Goal: Use online tool/utility: Utilize a website feature to perform a specific function

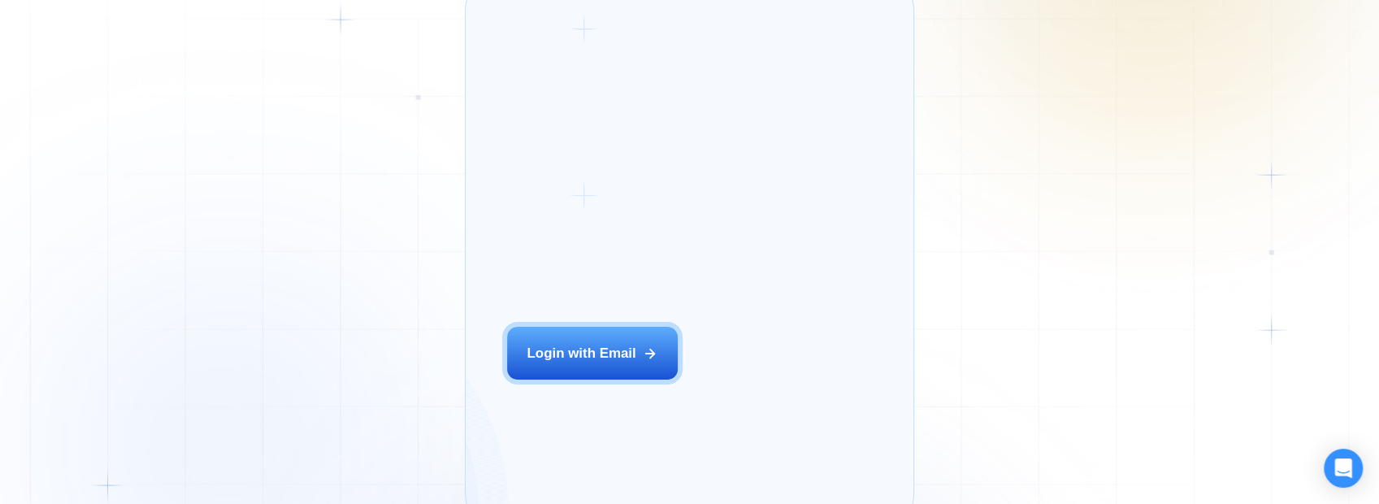
click at [652, 387] on div "Login ‍ Welcome to GigRadar. AI Business Manager for Agencies Login with Email" at bounding box center [614, 252] width 257 height 521
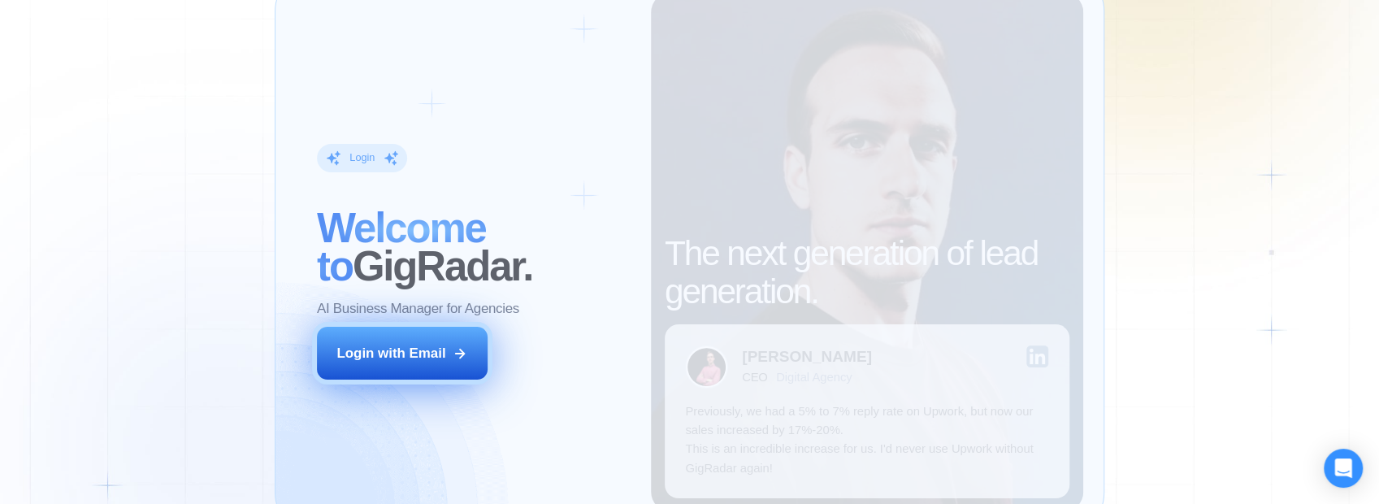
click at [401, 358] on div "Login with Email" at bounding box center [390, 353] width 109 height 19
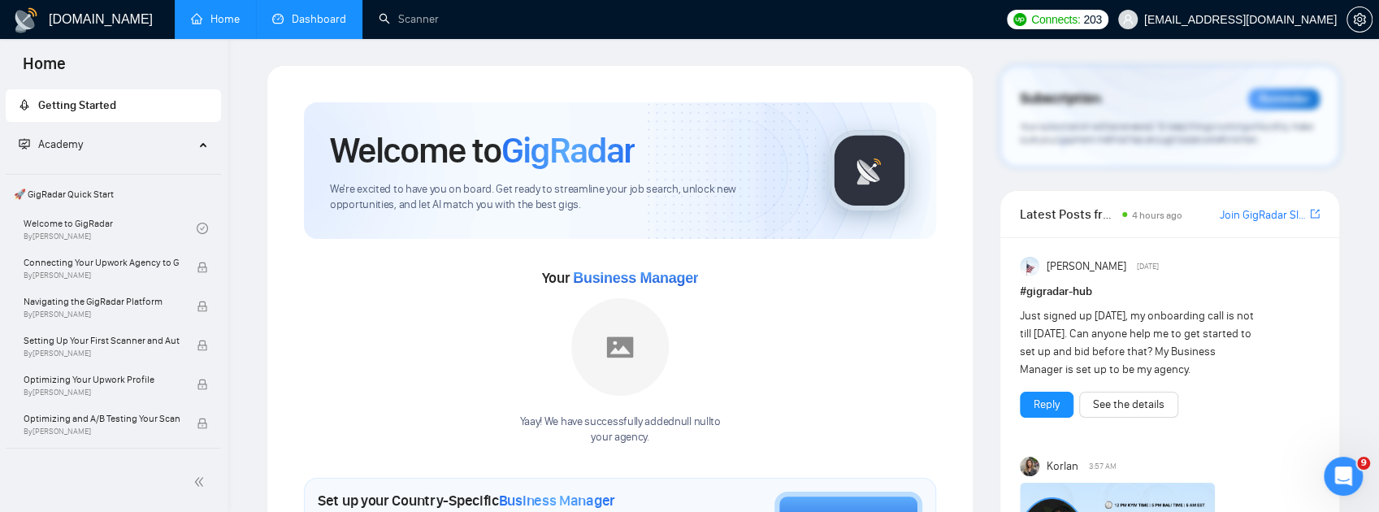
click at [314, 21] on link "Dashboard" at bounding box center [309, 19] width 74 height 14
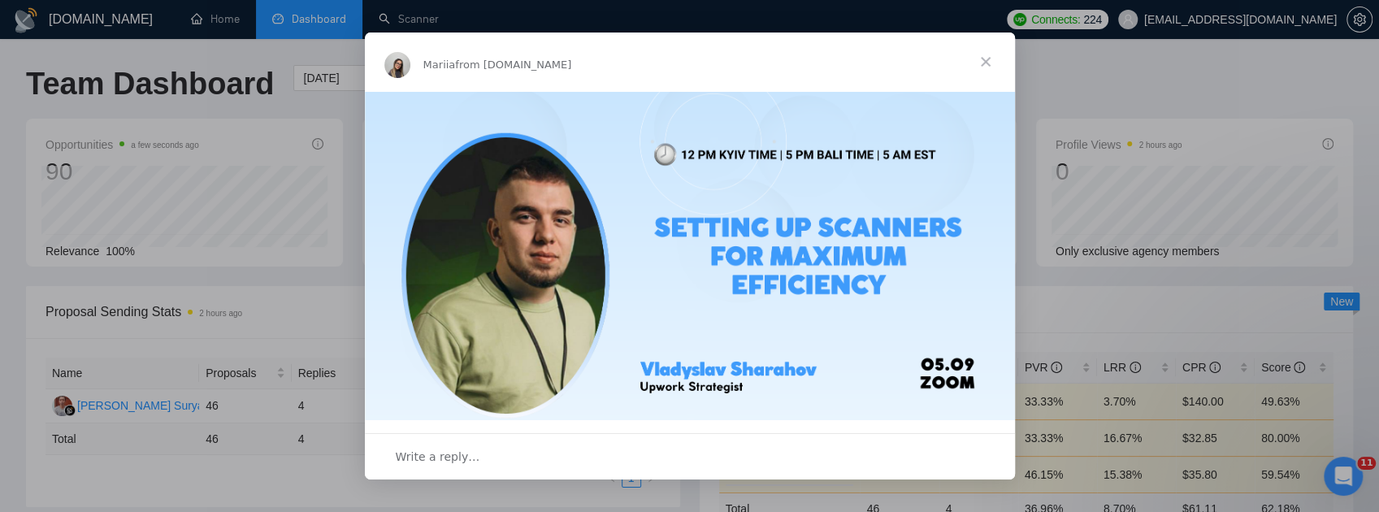
click at [424, 20] on div "Intercom messenger" at bounding box center [689, 256] width 1379 height 512
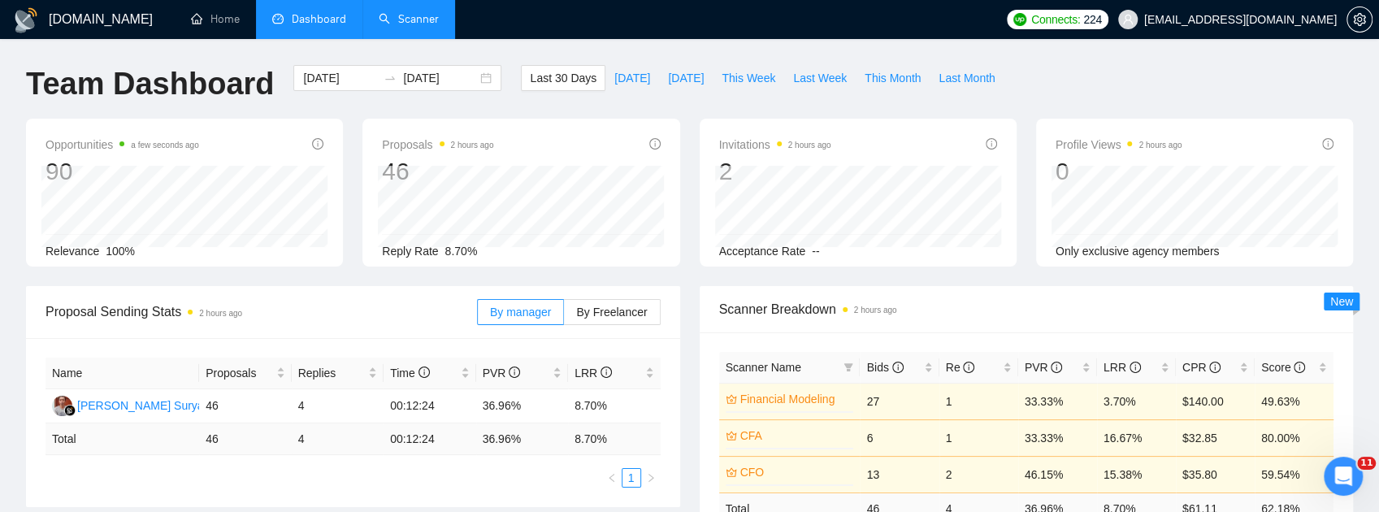
click at [424, 20] on link "Scanner" at bounding box center [409, 19] width 60 height 14
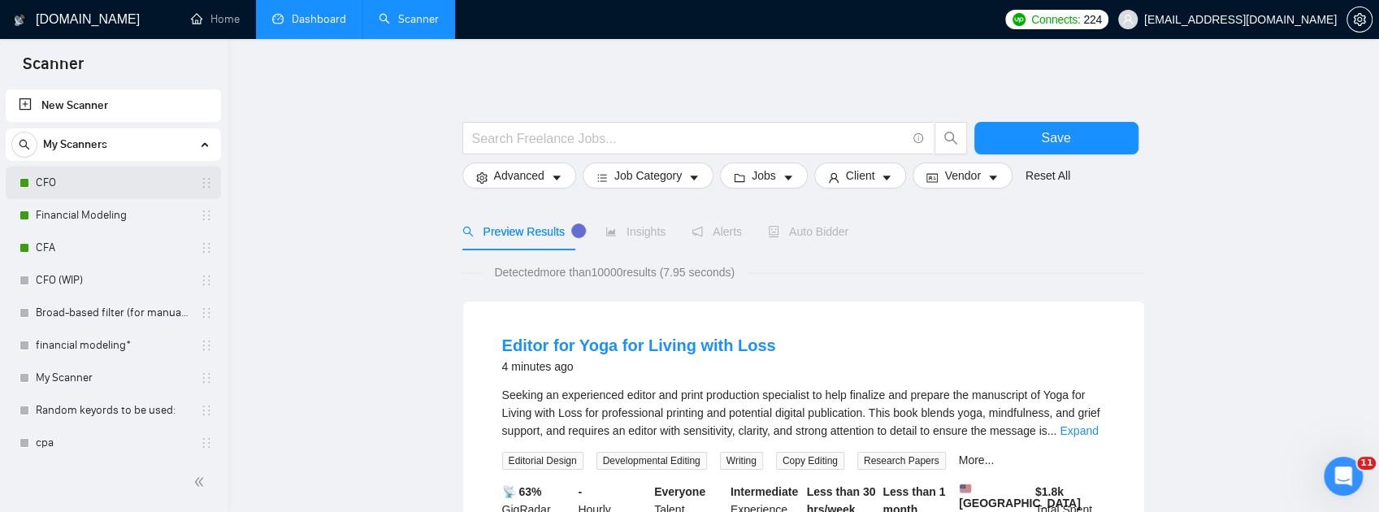
click at [68, 176] on link "CFO" at bounding box center [113, 183] width 154 height 33
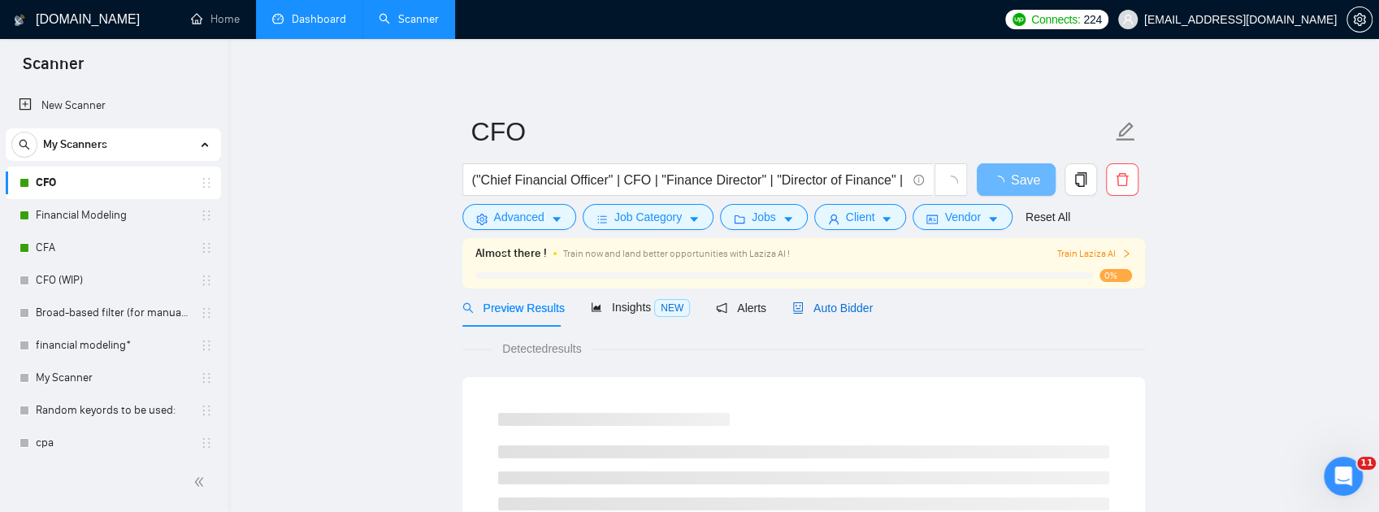
click at [854, 314] on span "Auto Bidder" at bounding box center [832, 308] width 80 height 13
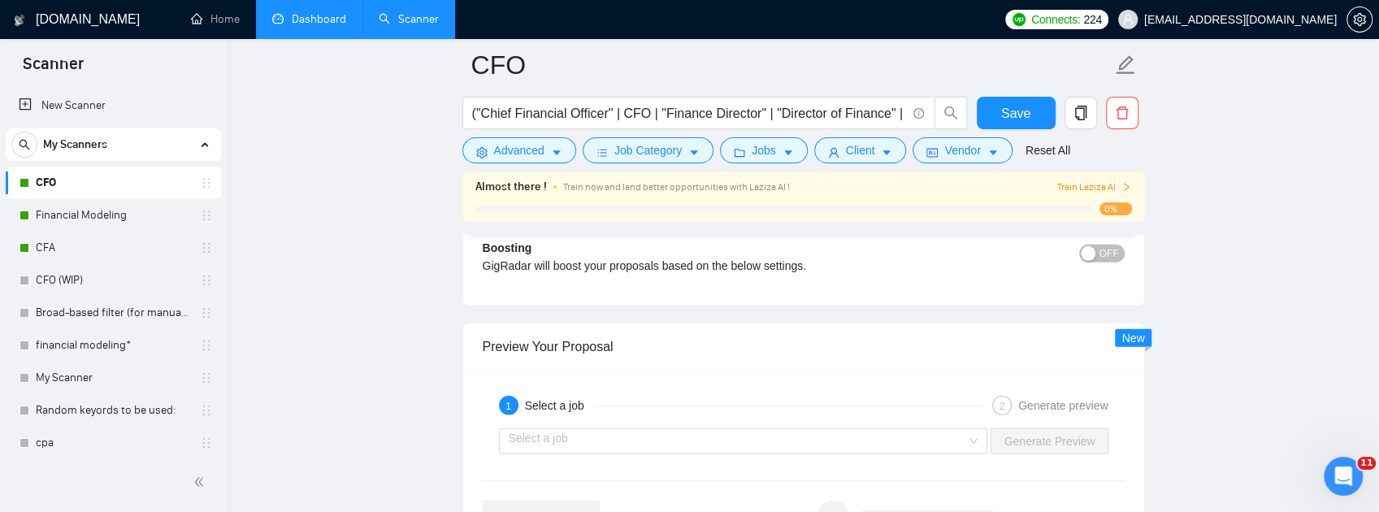
scroll to position [3251, 0]
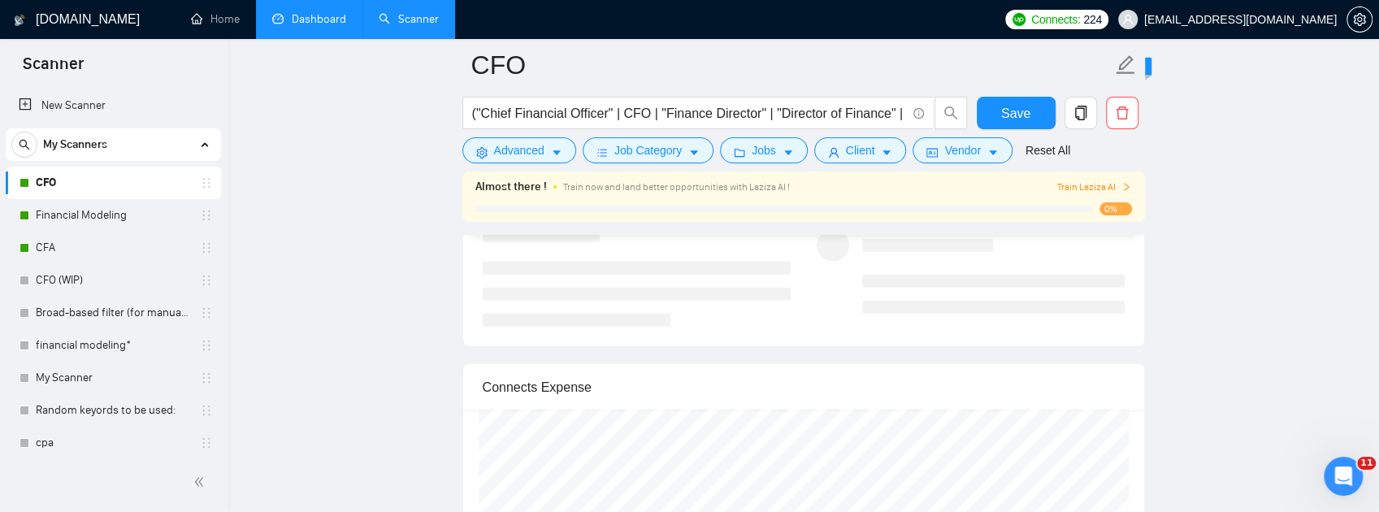
click at [949, 182] on input "search" at bounding box center [738, 170] width 458 height 24
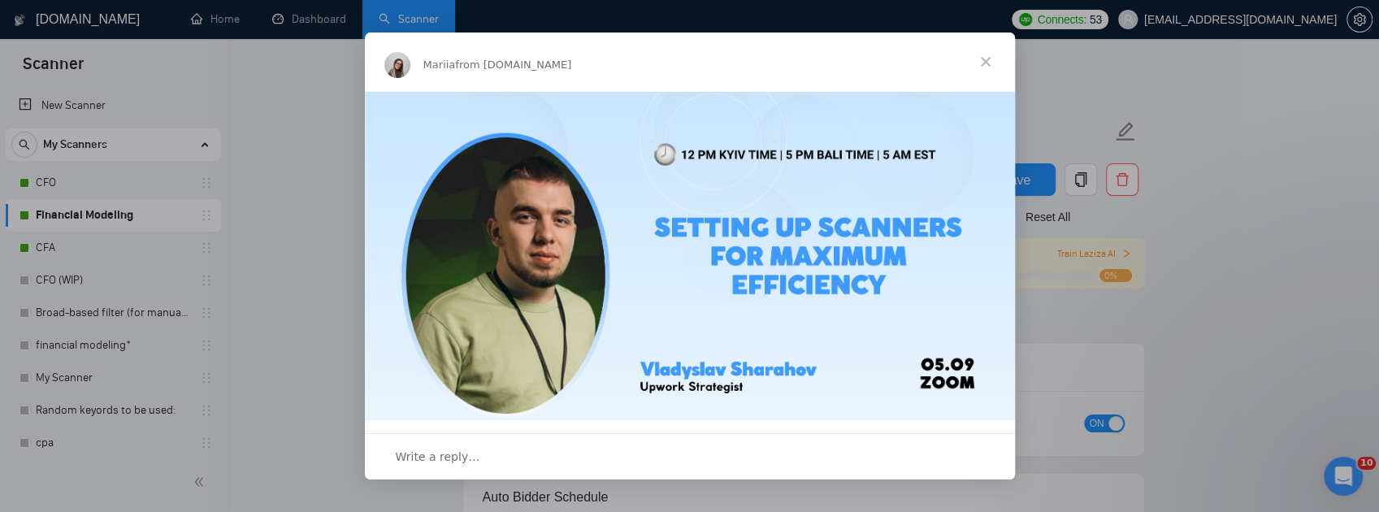
click at [990, 59] on span "Close" at bounding box center [986, 62] width 59 height 59
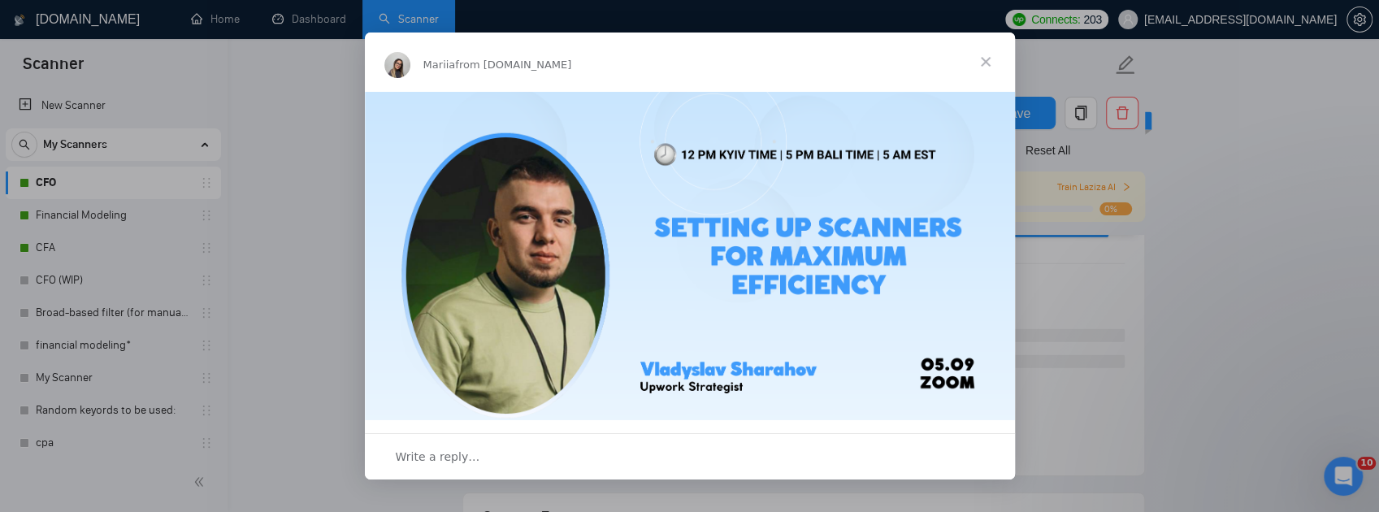
scroll to position [590, 0]
click at [985, 63] on span "Close" at bounding box center [986, 62] width 59 height 59
